Goal: Task Accomplishment & Management: Use online tool/utility

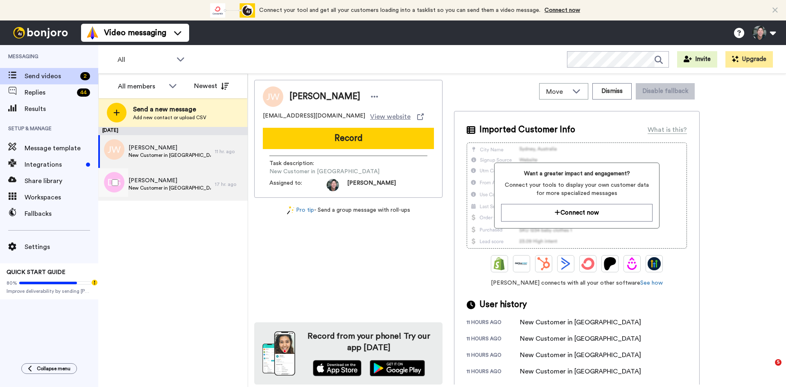
click at [156, 184] on span "[PERSON_NAME]" at bounding box center [170, 180] width 82 height 8
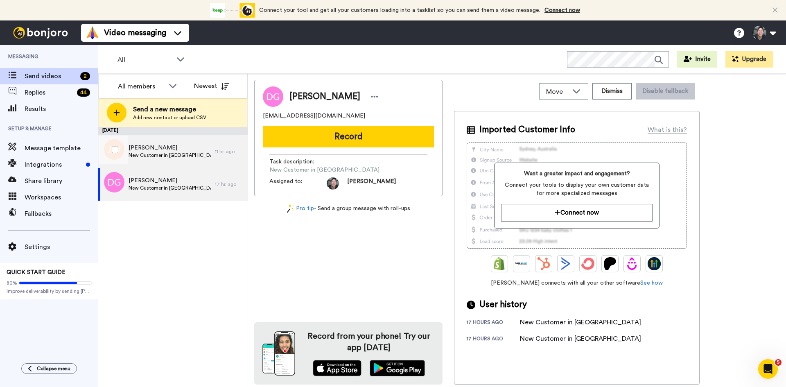
click at [165, 158] on div "[PERSON_NAME] New Customer in [GEOGRAPHIC_DATA]" at bounding box center [170, 152] width 82 height 16
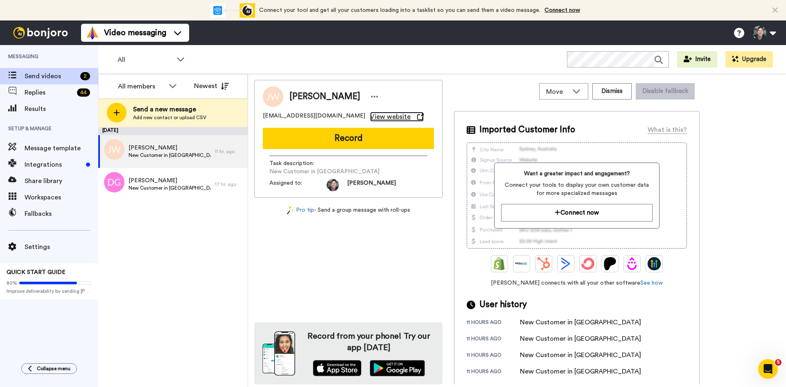
click at [370, 116] on span "View website" at bounding box center [390, 117] width 41 height 10
